Goal: Information Seeking & Learning: Learn about a topic

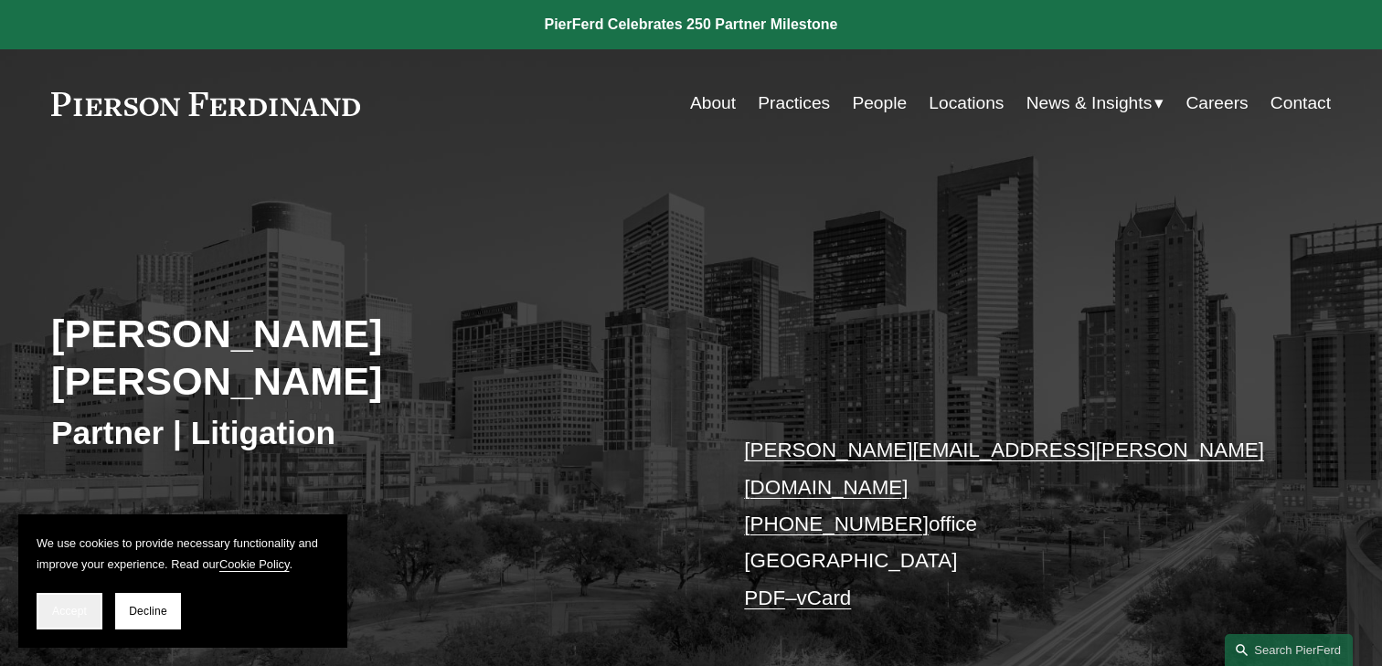
click at [66, 620] on button "Accept" at bounding box center [70, 611] width 66 height 37
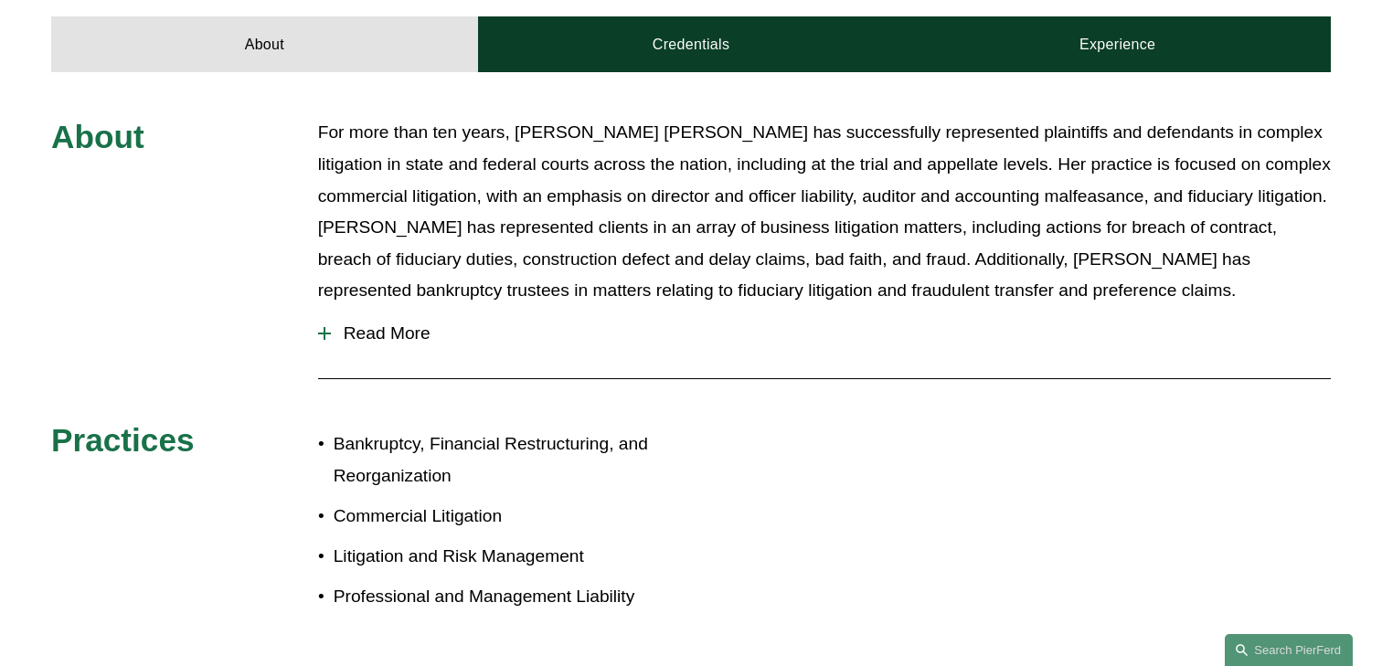
scroll to position [616, 0]
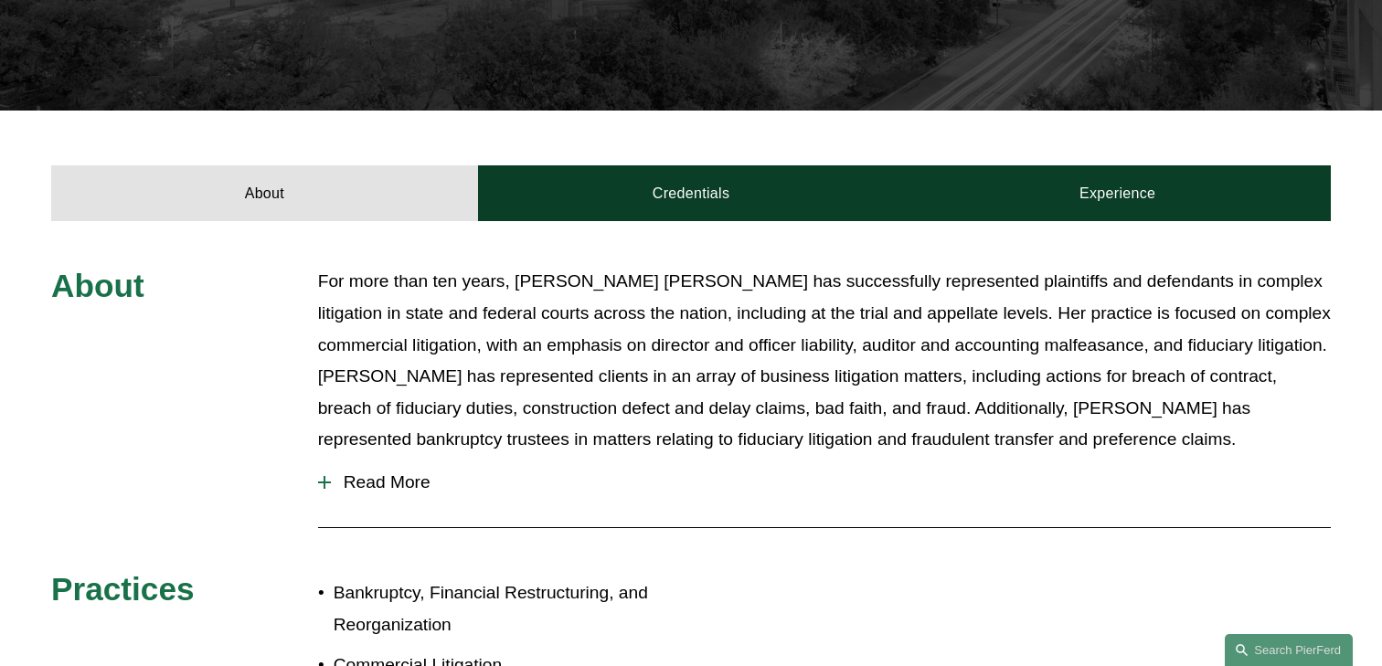
click at [382, 472] on span "Read More" at bounding box center [831, 482] width 1000 height 20
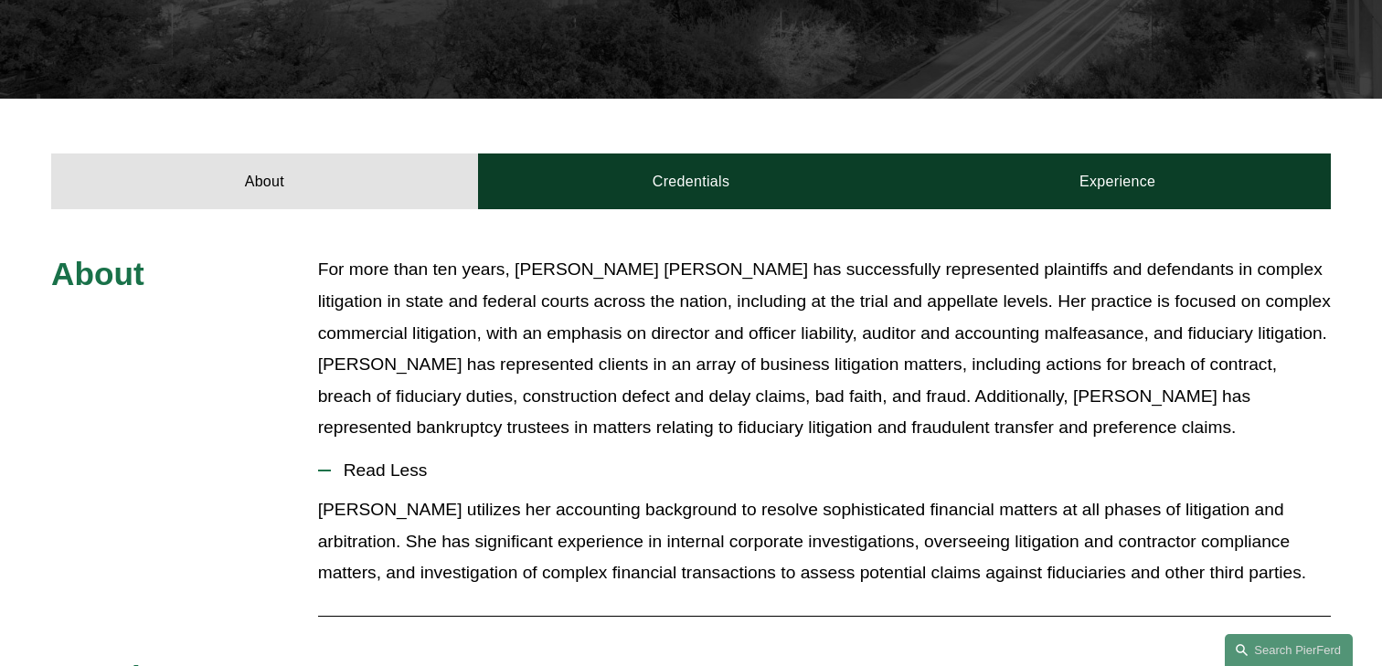
scroll to position [630, 0]
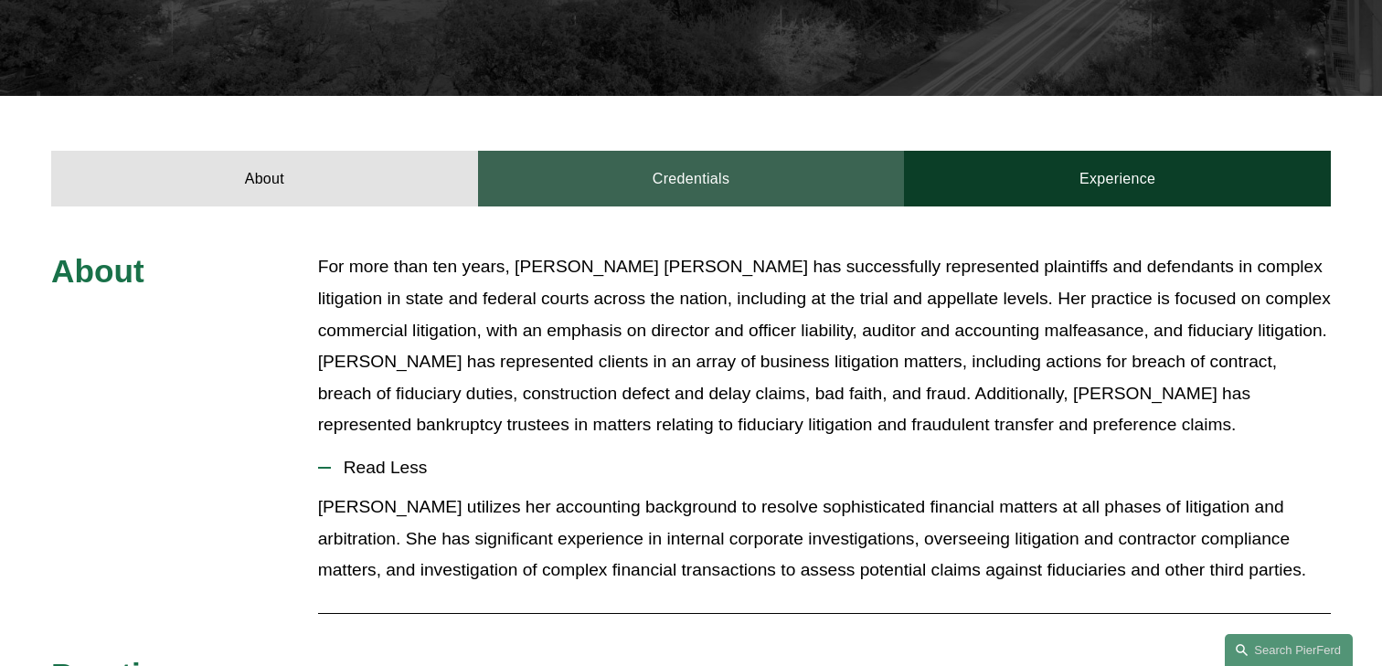
click at [688, 151] on link "Credentials" at bounding box center [691, 178] width 427 height 55
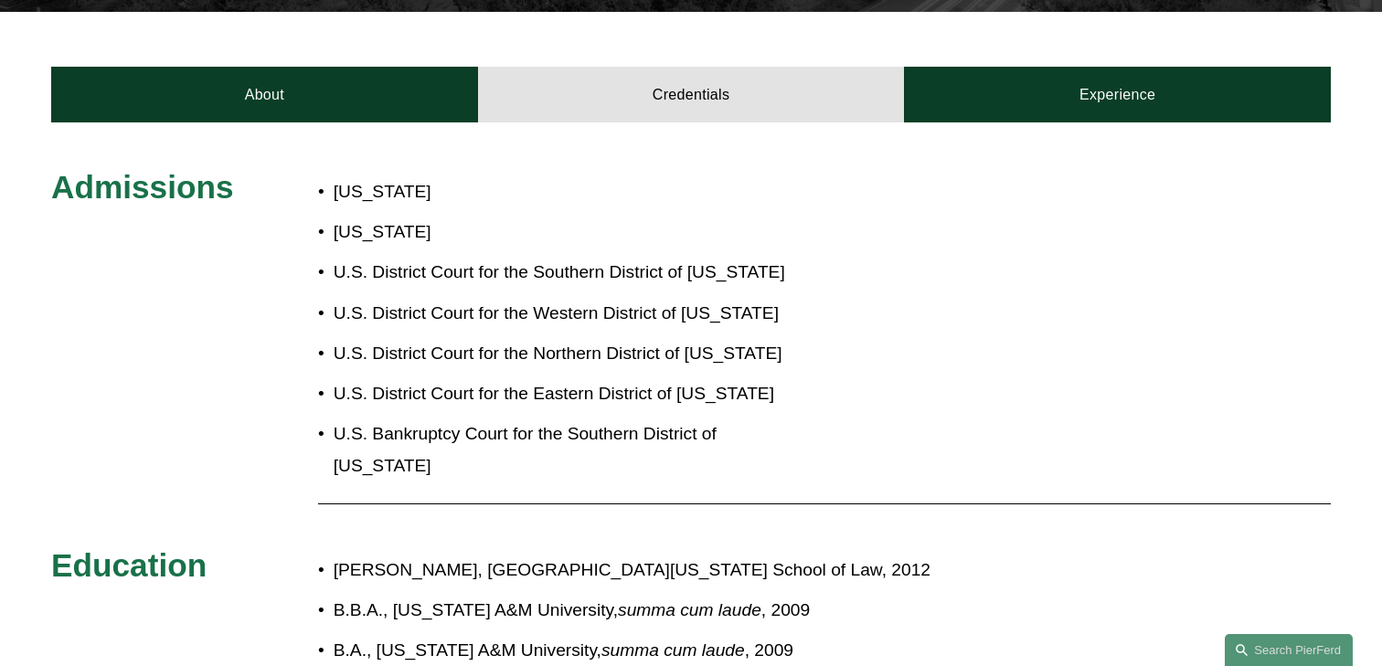
scroll to position [722, 0]
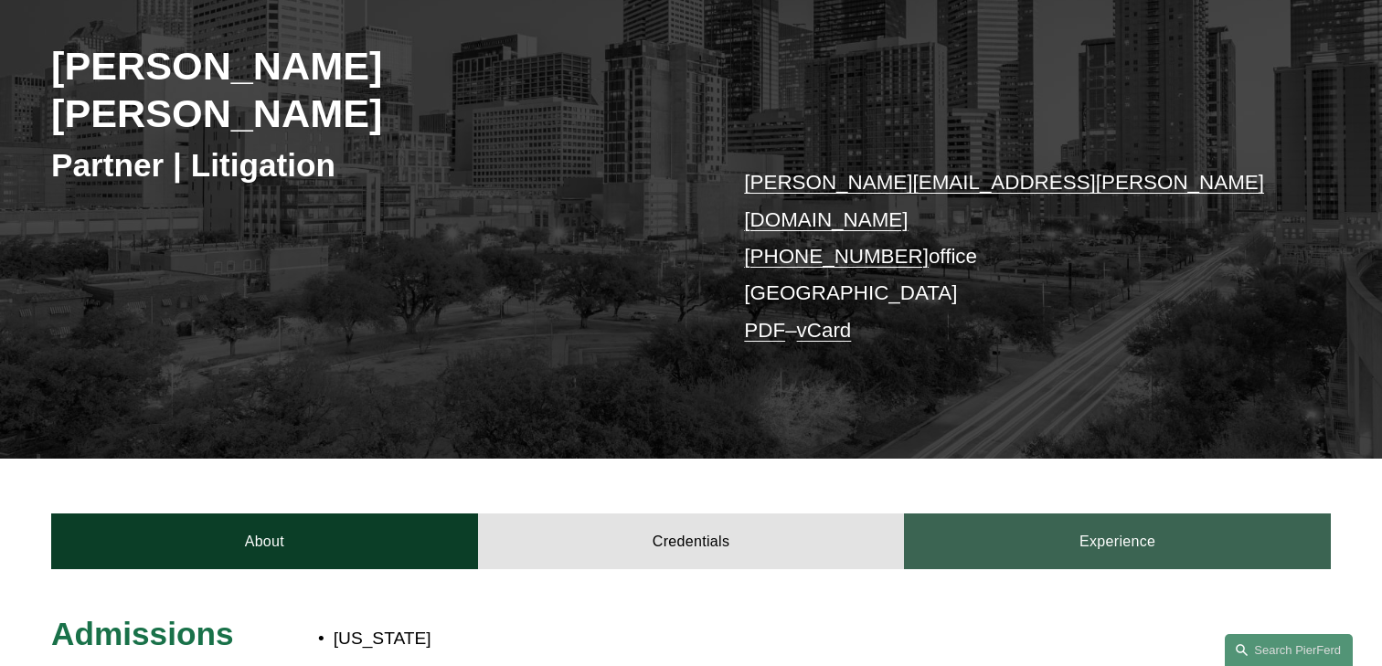
click at [1027, 514] on link "Experience" at bounding box center [1117, 541] width 427 height 55
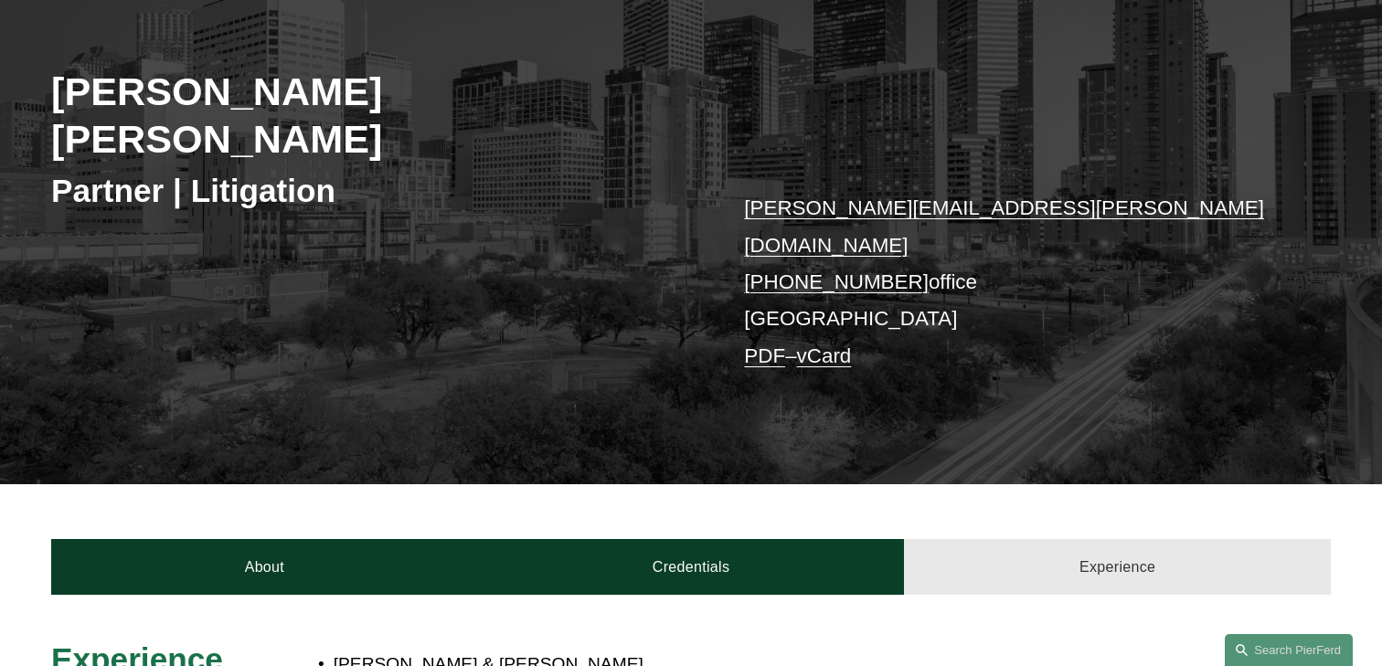
scroll to position [234, 0]
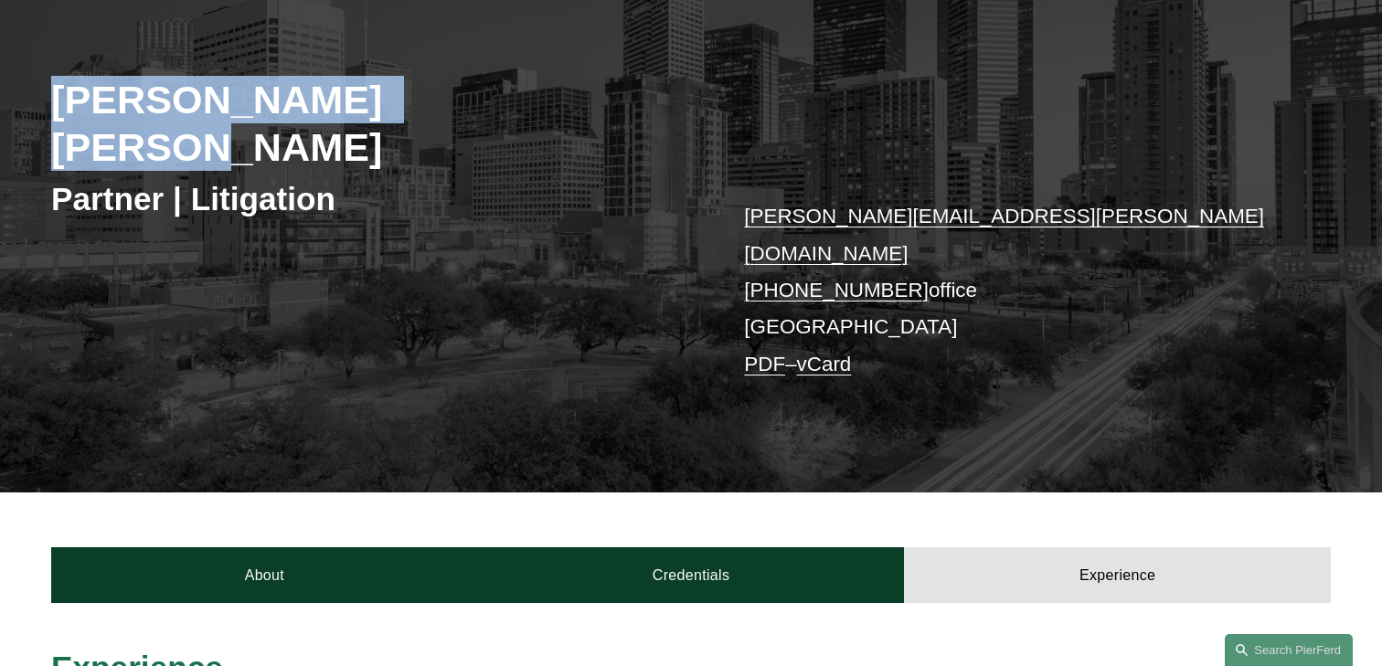
drag, startPoint x: 502, startPoint y: 105, endPoint x: 51, endPoint y: 104, distance: 450.5
click at [51, 104] on h2 "[PERSON_NAME] [PERSON_NAME]" at bounding box center [371, 124] width 640 height 96
copy h2 "[PERSON_NAME] [PERSON_NAME]"
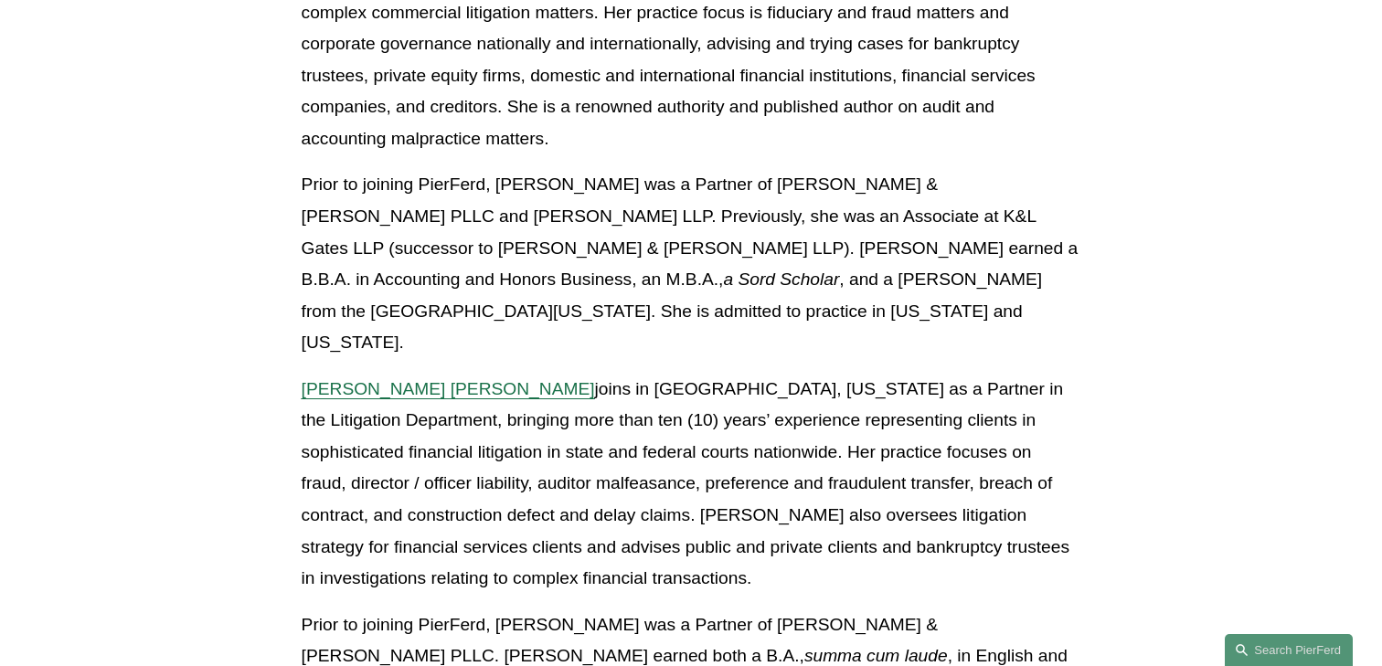
scroll to position [2345, 0]
